Goal: Task Accomplishment & Management: Use online tool/utility

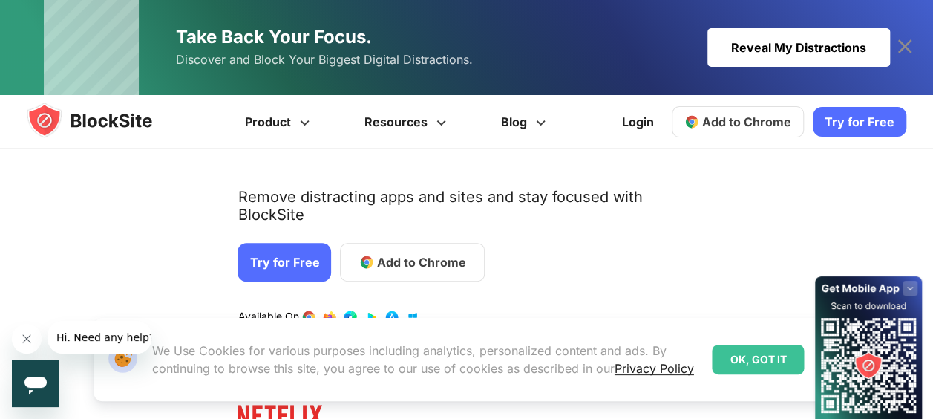
scroll to position [157, 0]
click at [343, 309] on link "1 / 4" at bounding box center [350, 316] width 15 height 15
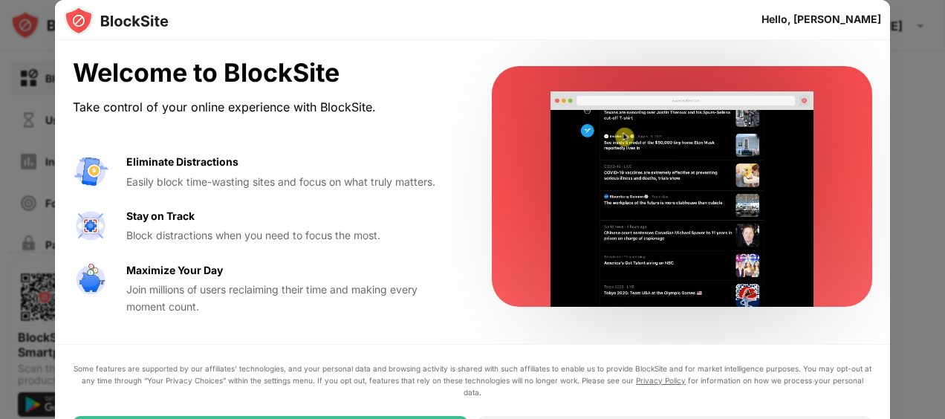
click at [915, 94] on div at bounding box center [472, 209] width 945 height 419
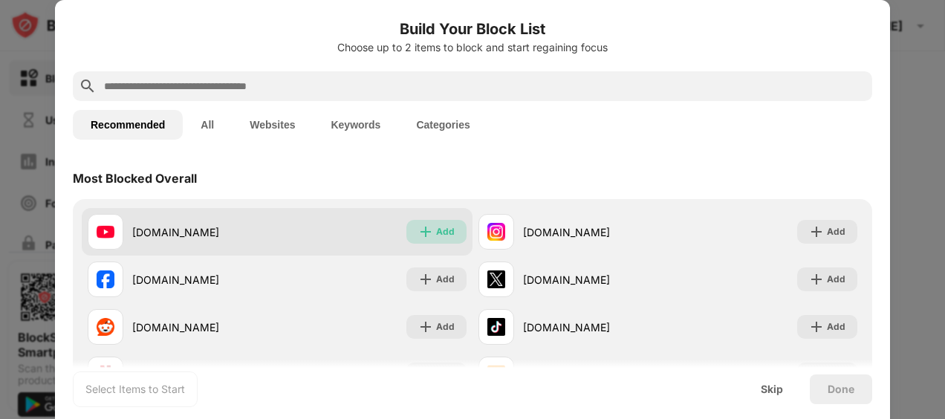
click at [436, 232] on div "Add" at bounding box center [445, 231] width 19 height 15
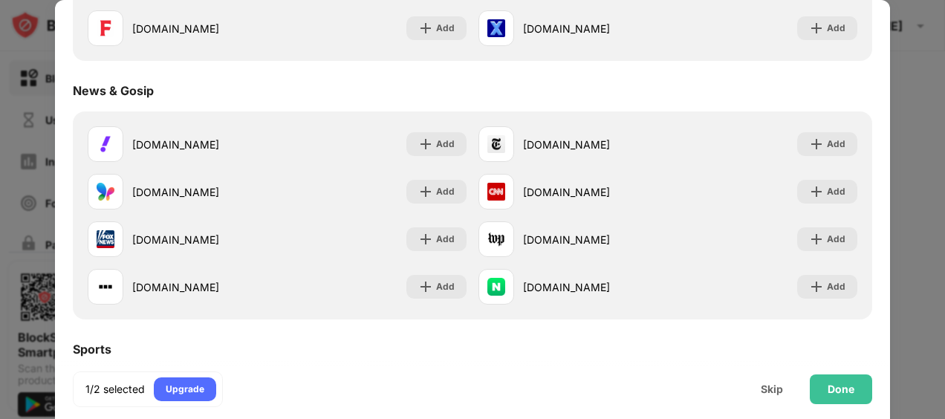
scroll to position [874, 0]
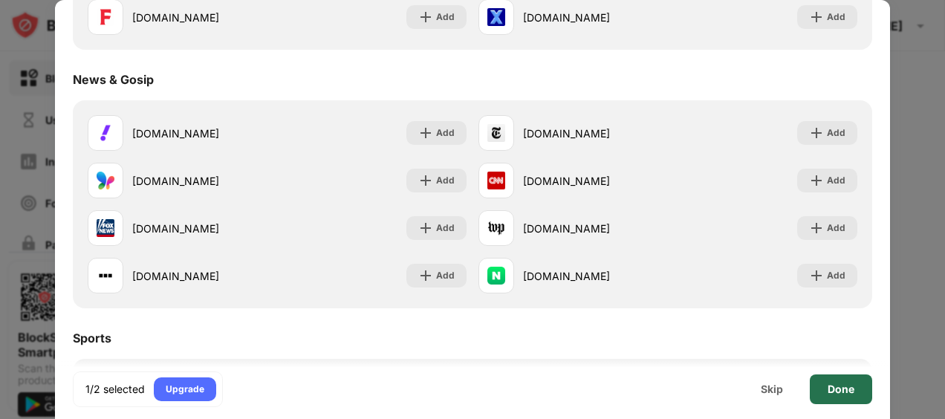
click at [830, 388] on div "Done" at bounding box center [840, 389] width 27 height 12
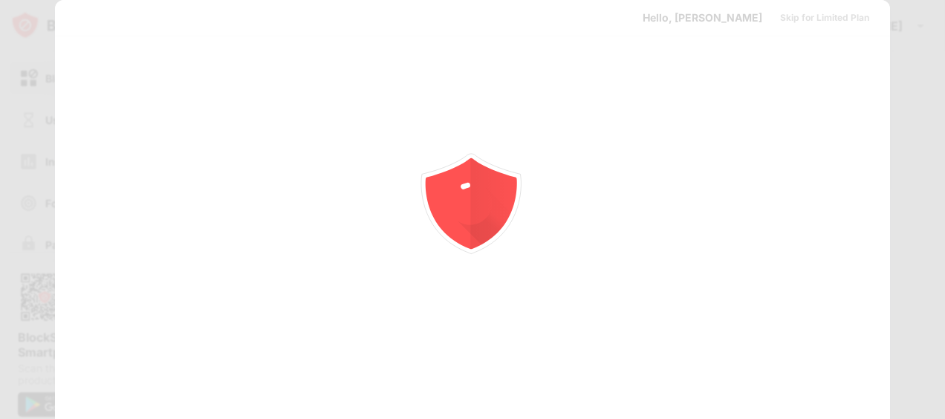
scroll to position [0, 0]
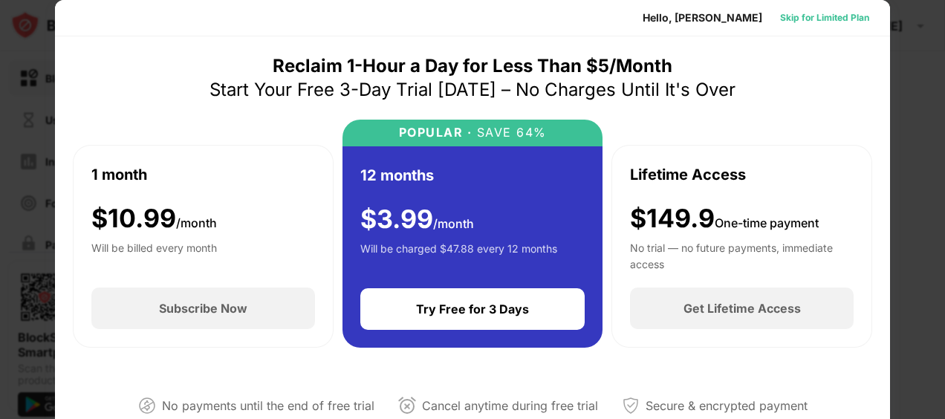
click at [783, 21] on div "Skip for Limited Plan" at bounding box center [824, 17] width 89 height 15
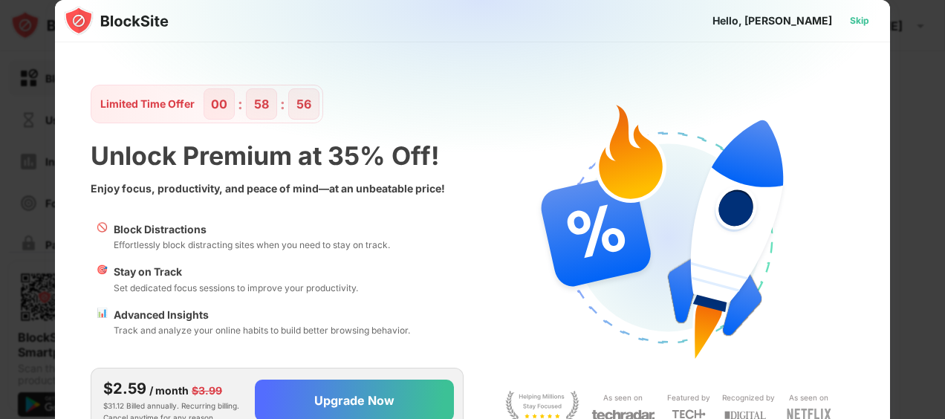
click at [859, 25] on div "Skip" at bounding box center [859, 20] width 19 height 15
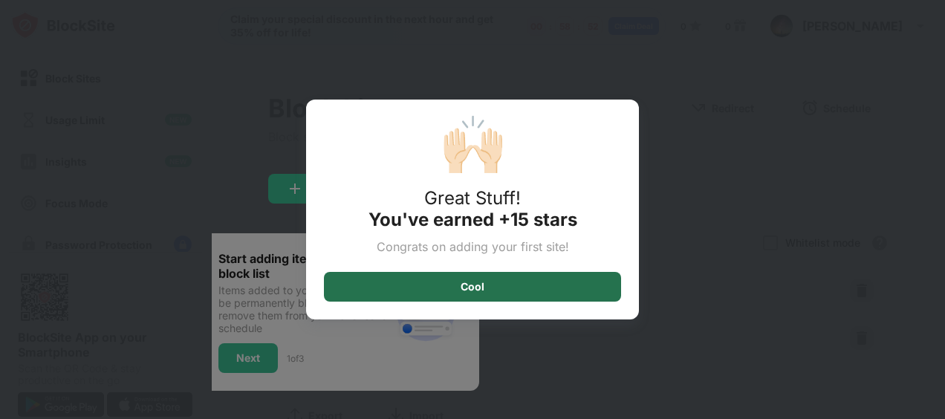
click at [538, 287] on div "Cool" at bounding box center [472, 287] width 297 height 30
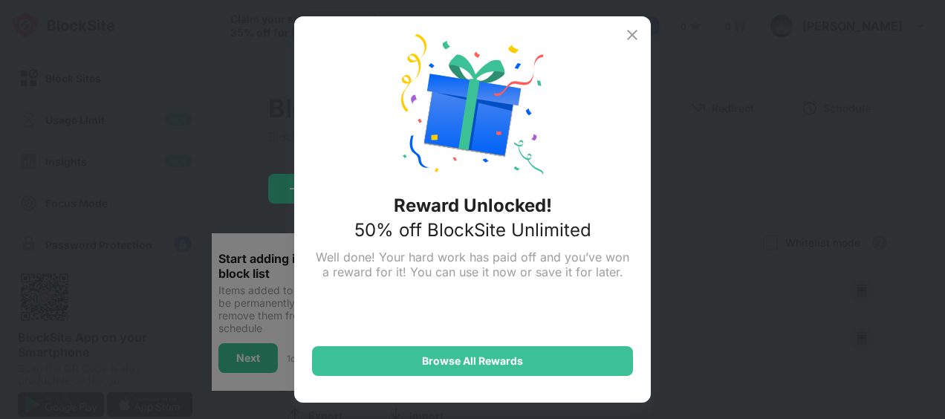
click at [633, 34] on img at bounding box center [632, 35] width 18 height 18
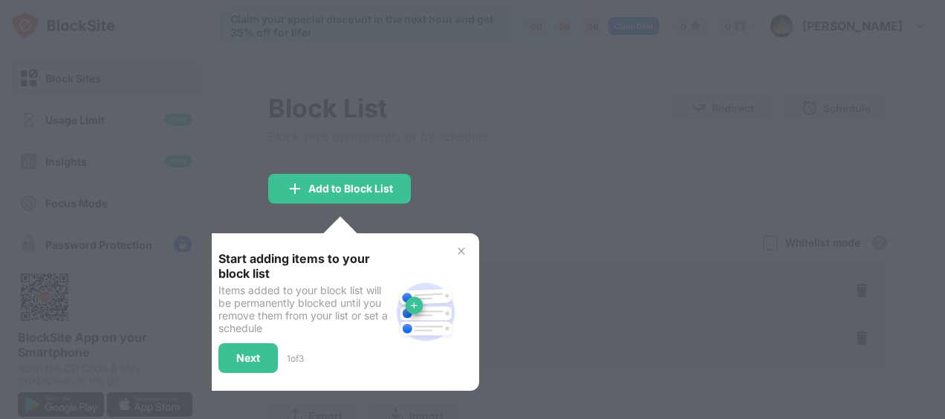
click at [465, 245] on img at bounding box center [461, 251] width 12 height 12
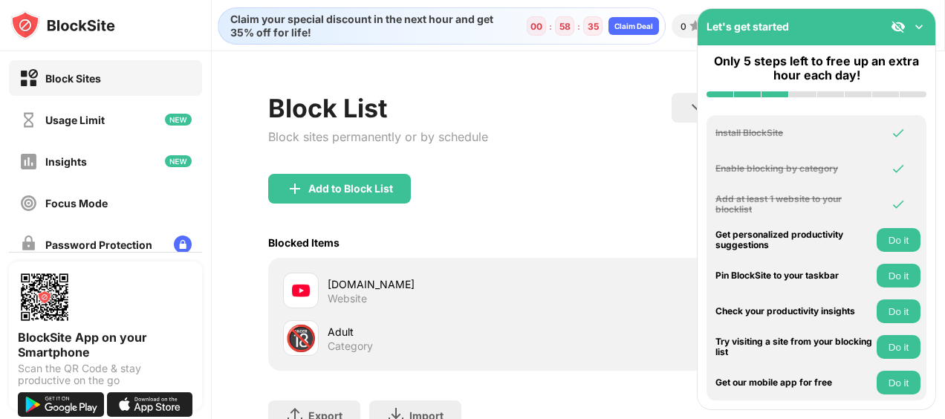
click at [514, 221] on div "Add to Block List" at bounding box center [577, 200] width 619 height 53
drag, startPoint x: 555, startPoint y: 212, endPoint x: 609, endPoint y: 217, distance: 53.7
click at [609, 217] on div "Add to Block List" at bounding box center [577, 200] width 619 height 53
click at [916, 27] on img at bounding box center [918, 26] width 15 height 15
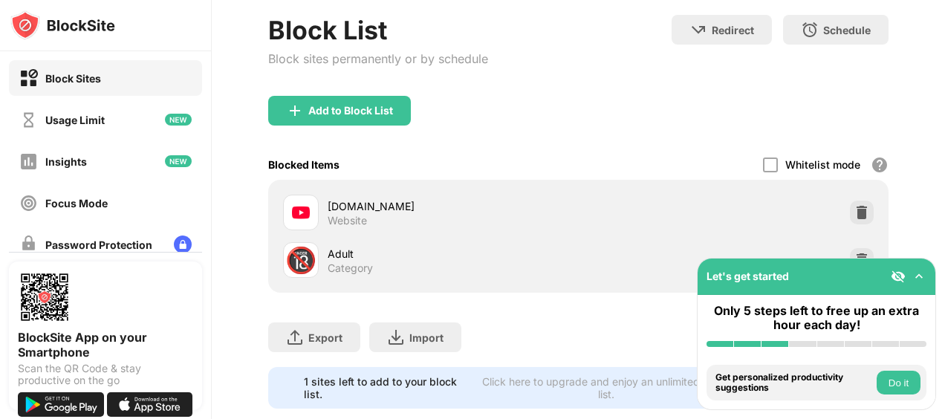
scroll to position [85, 0]
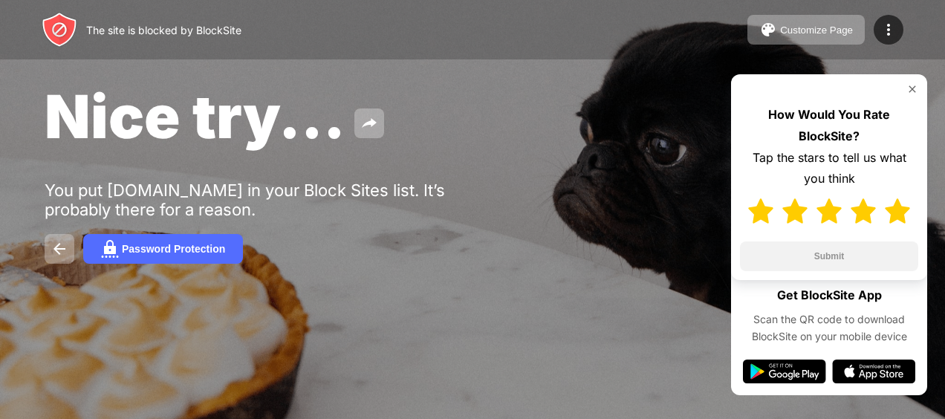
click at [895, 215] on img at bounding box center [896, 210] width 25 height 25
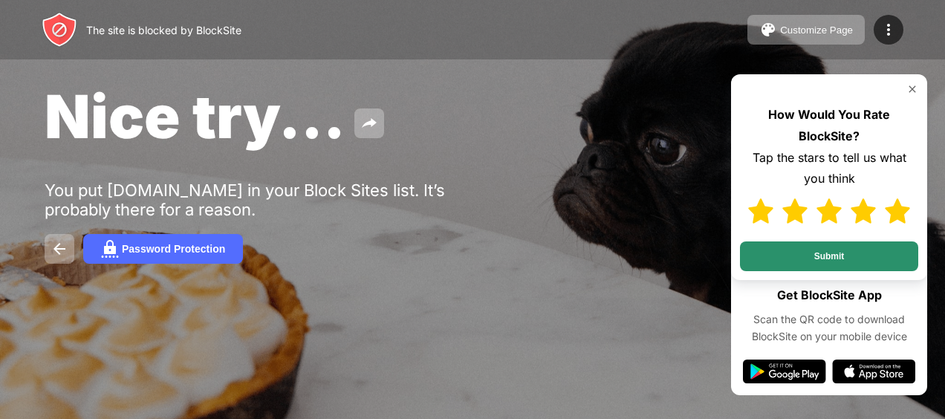
click at [867, 258] on button "Submit" at bounding box center [829, 256] width 178 height 30
